Goal: Transaction & Acquisition: Donate

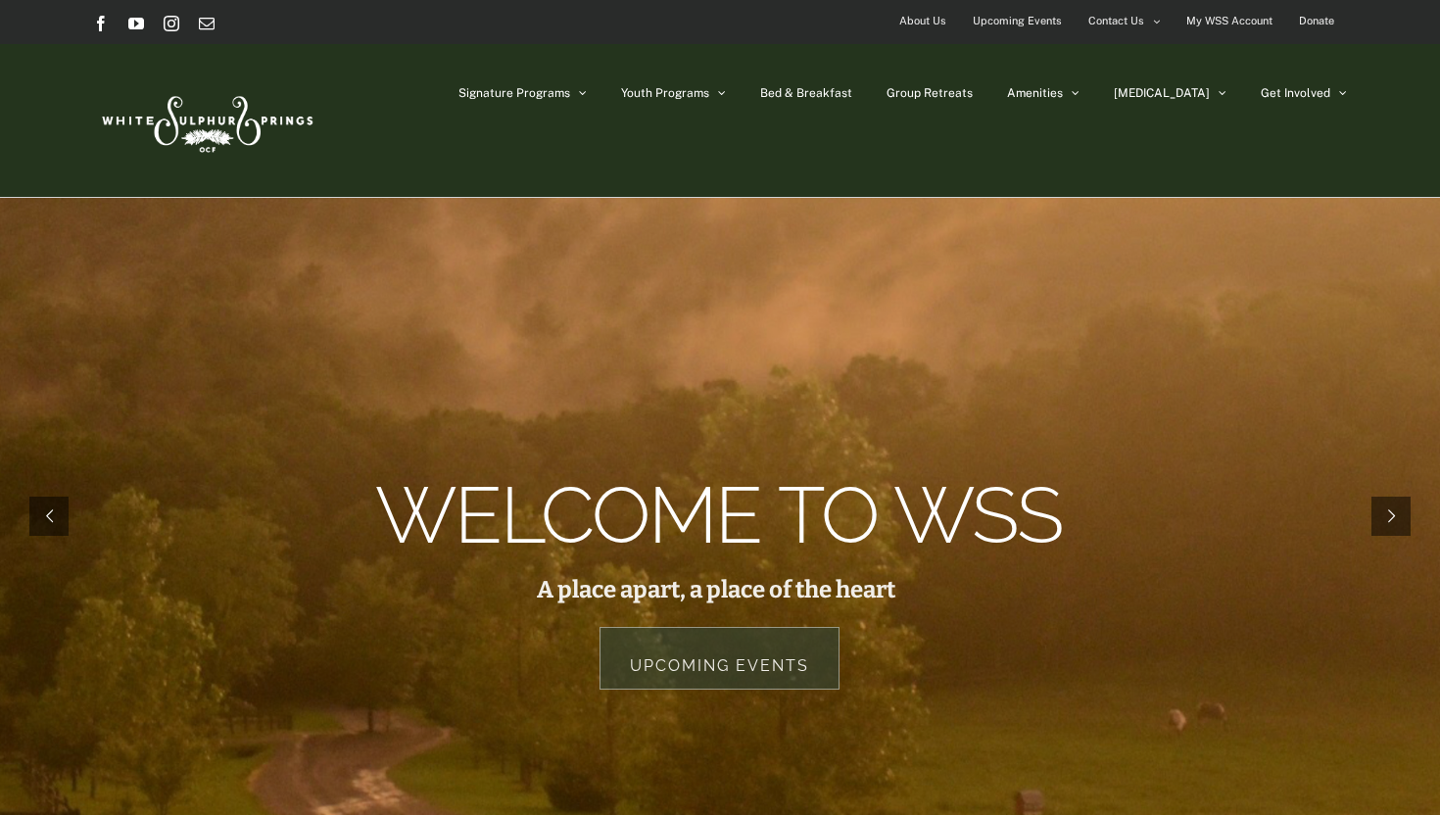
click at [1315, 23] on span "Donate" at bounding box center [1316, 21] width 35 height 28
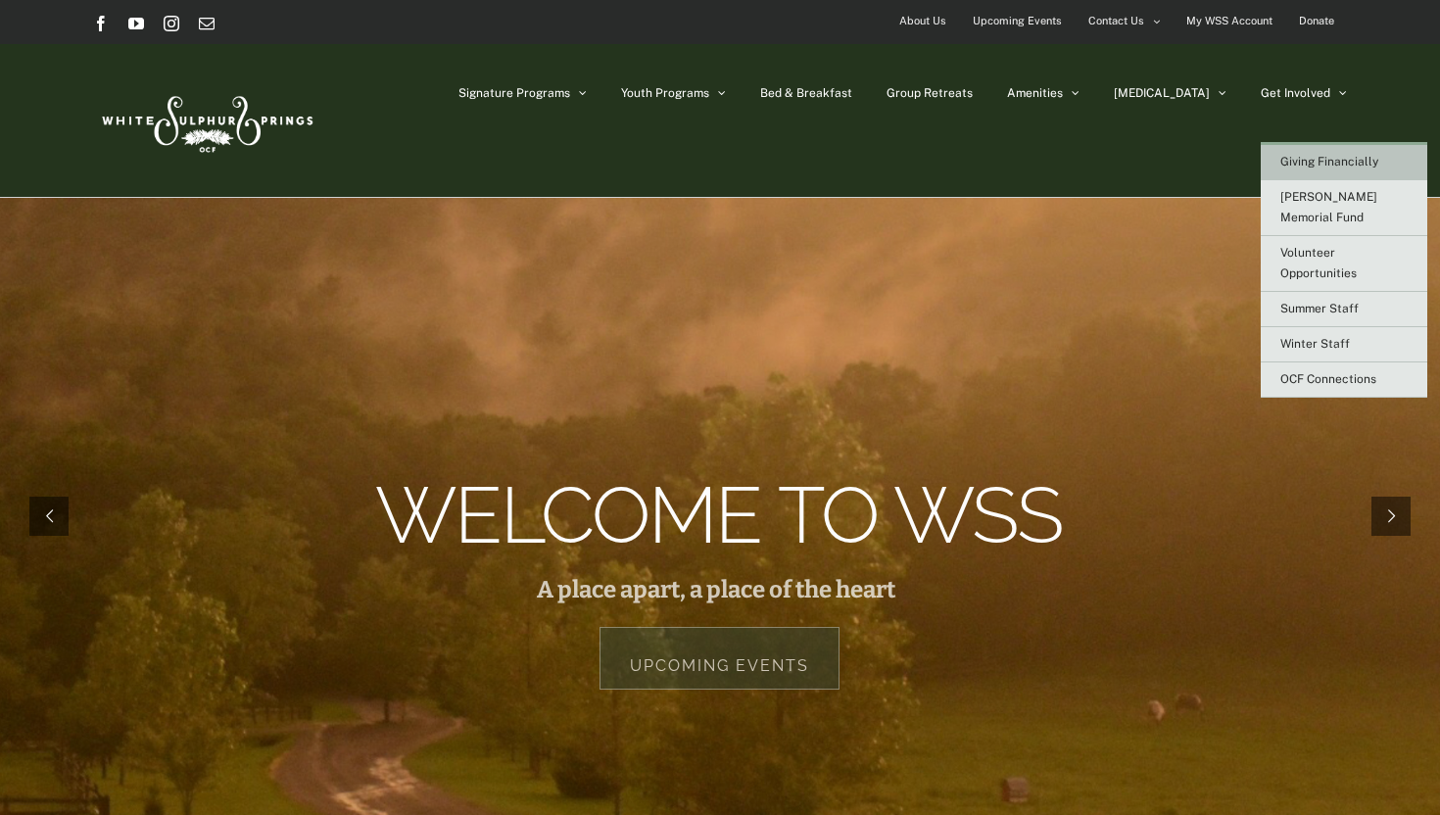
click at [1305, 167] on span "Giving Financially" at bounding box center [1330, 162] width 98 height 14
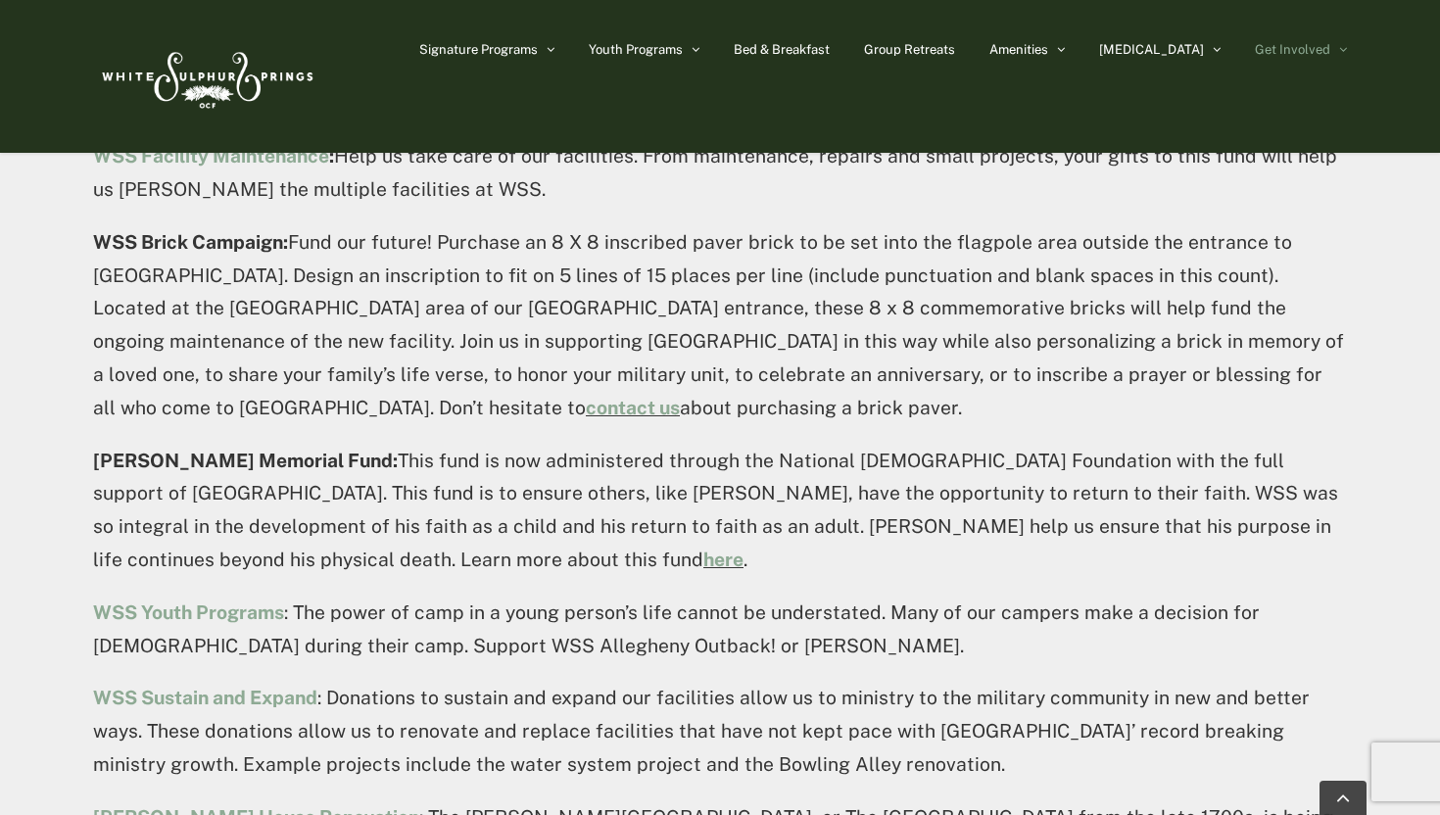
scroll to position [1468, 0]
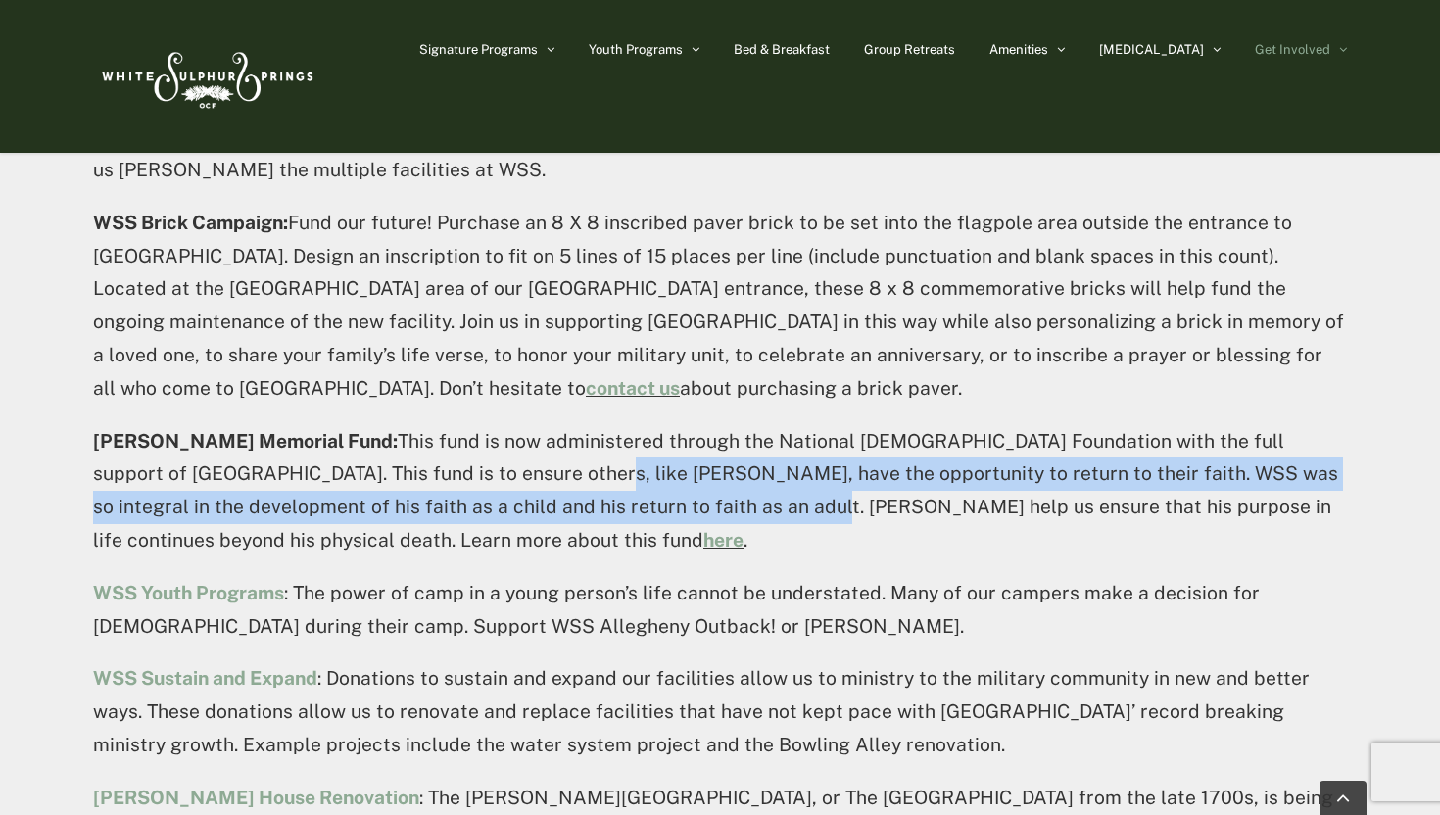
drag, startPoint x: 441, startPoint y: 410, endPoint x: 608, endPoint y: 434, distance: 169.3
click at [608, 434] on p "[PERSON_NAME] Memorial Fund: This fund is now administered through the National…" at bounding box center [720, 491] width 1254 height 132
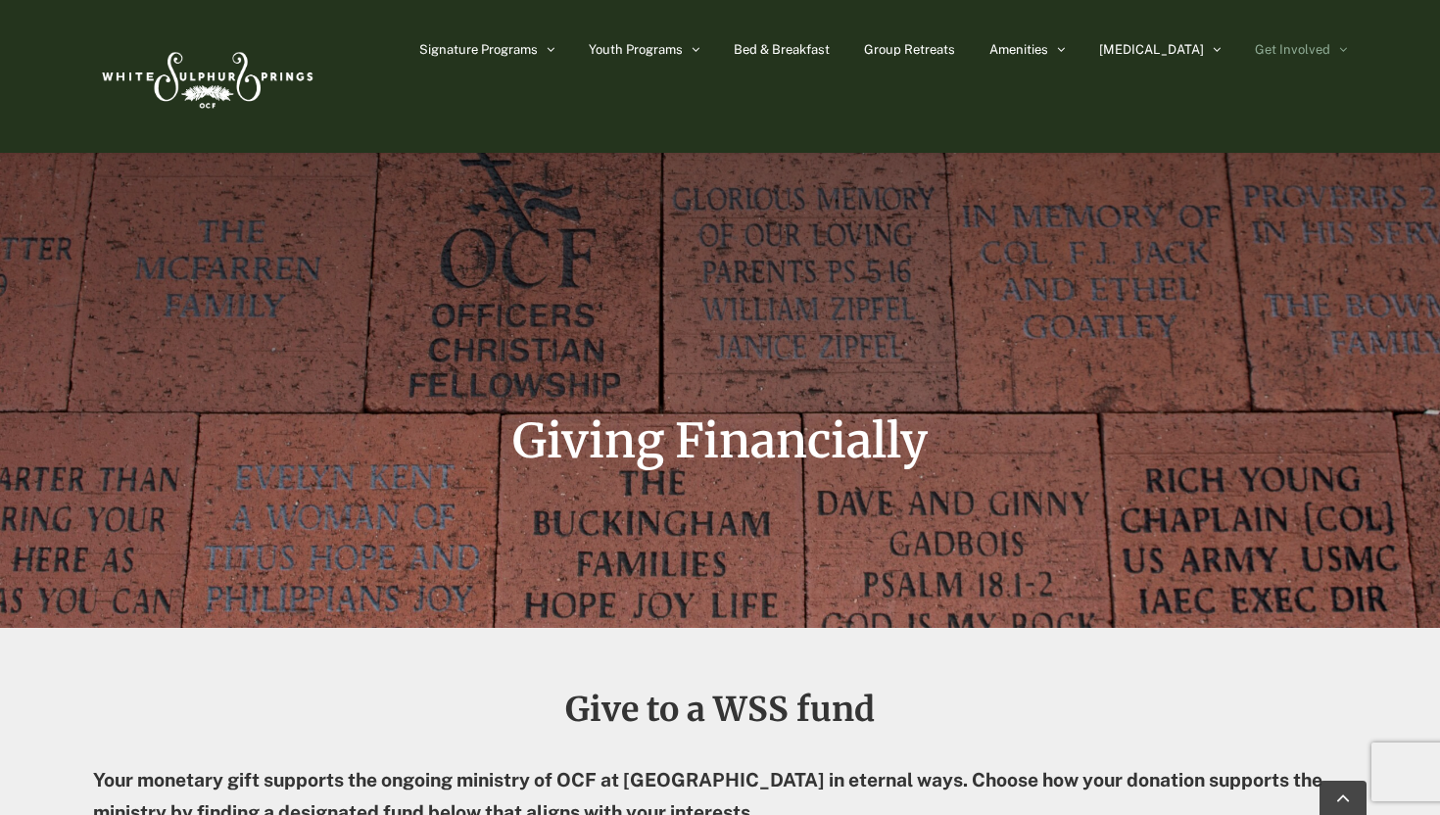
scroll to position [0, 0]
